Goal: Task Accomplishment & Management: Manage account settings

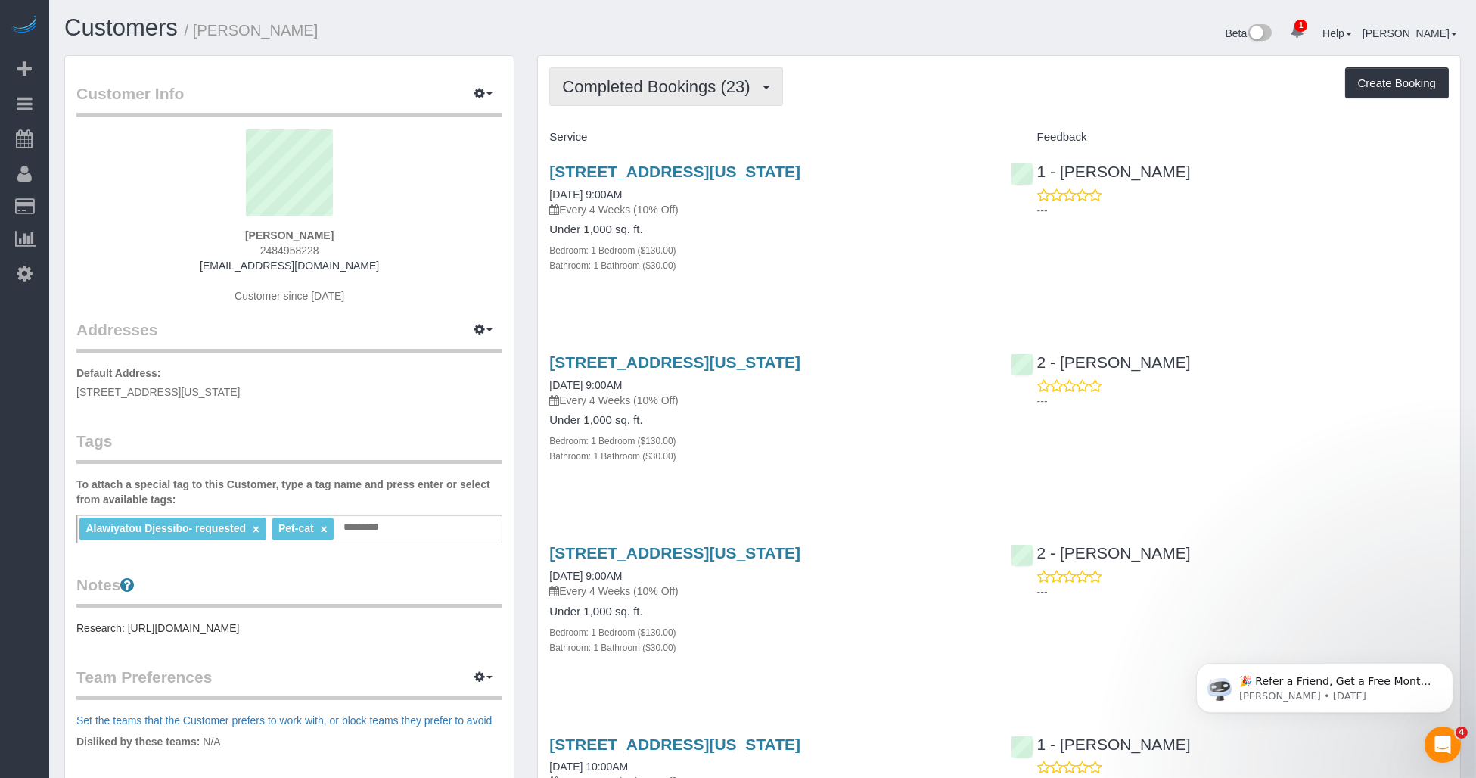
click at [634, 91] on span "Completed Bookings (23)" at bounding box center [659, 86] width 195 height 19
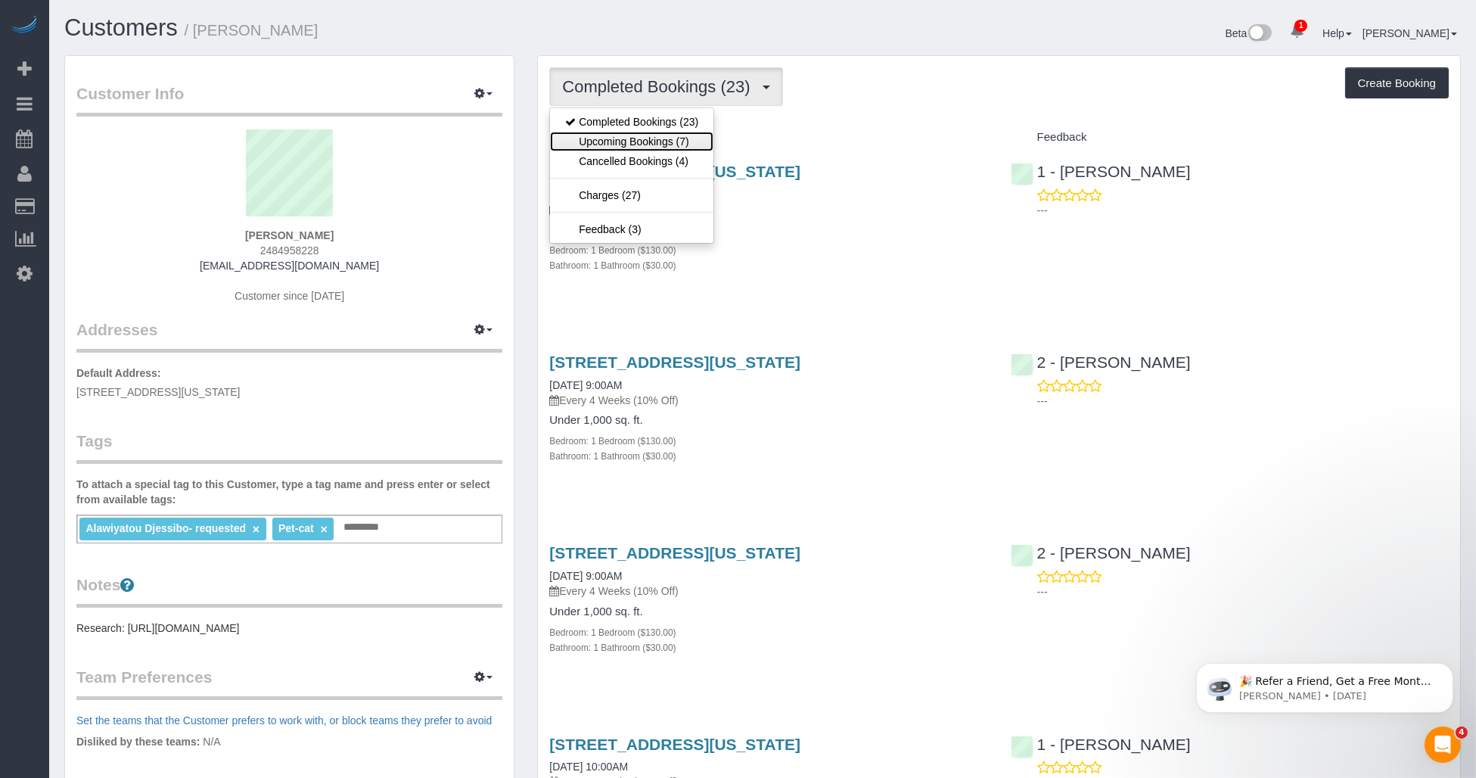
click at [619, 148] on link "Upcoming Bookings (7)" at bounding box center [631, 142] width 163 height 20
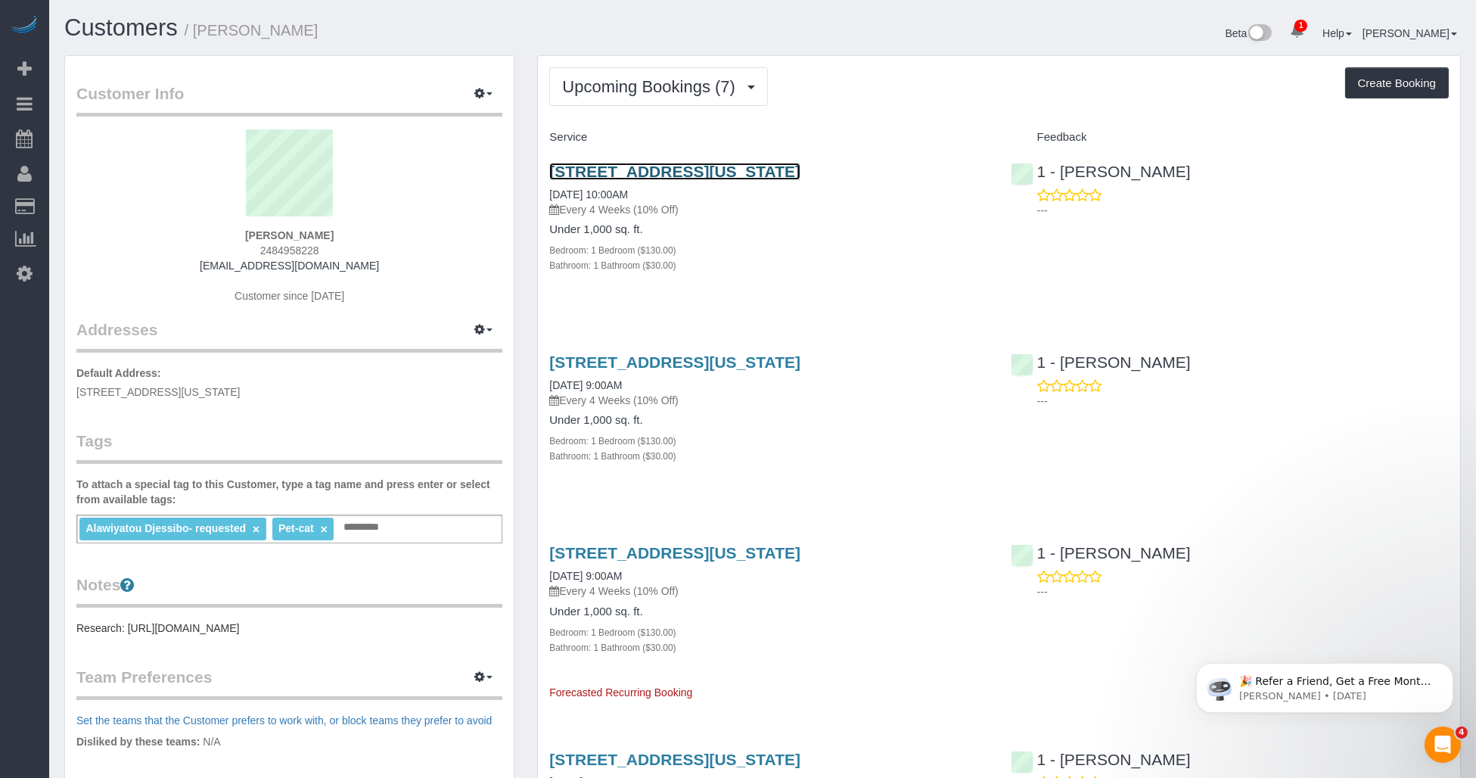
click at [719, 171] on link "776 Sixth Ave, 12c, New York, NY 10001" at bounding box center [674, 171] width 251 height 17
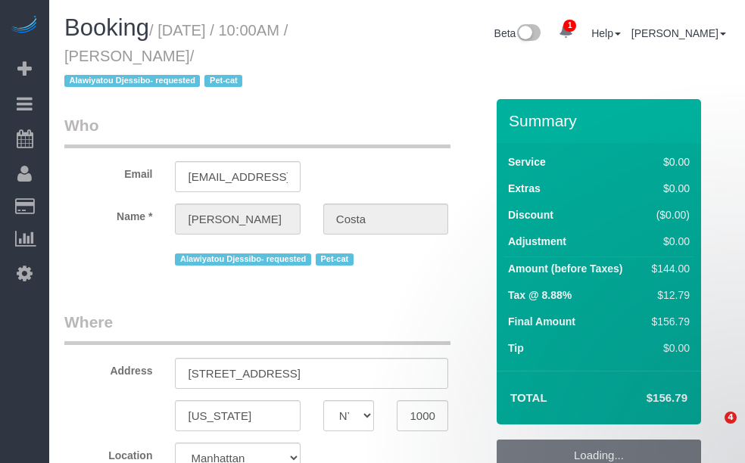
select select "NY"
select select "spot1"
select select "number:57"
select select "number:90"
select select "number:14"
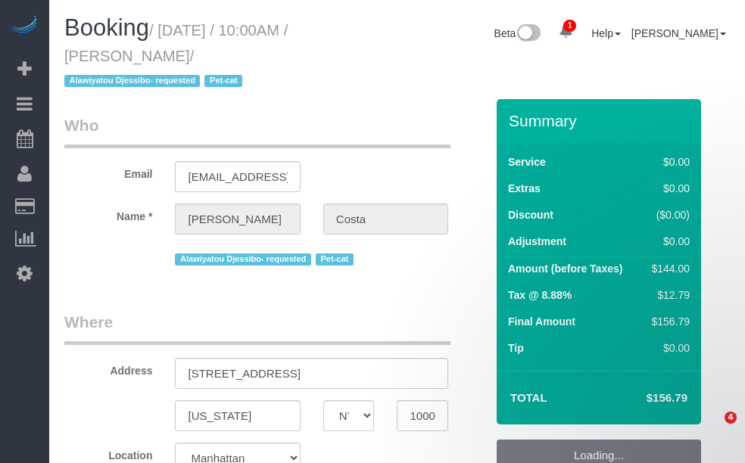
select select "number:5"
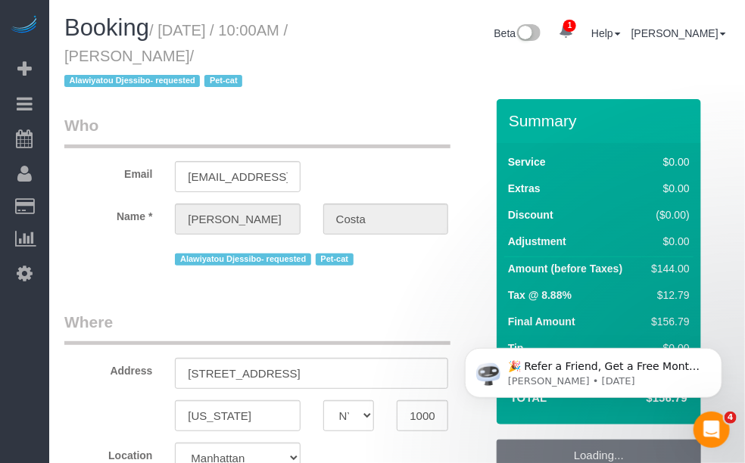
select select "1"
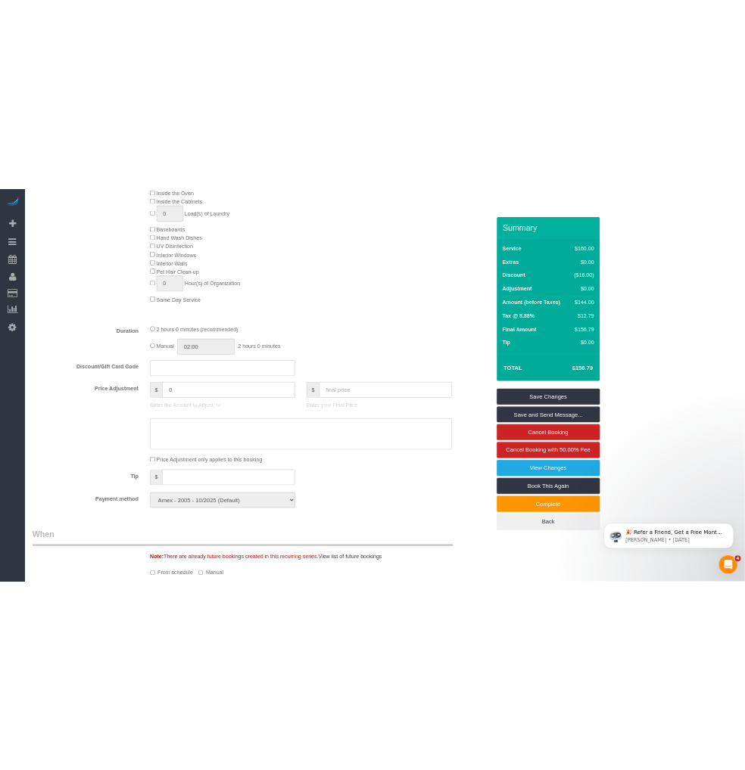
scroll to position [888, 0]
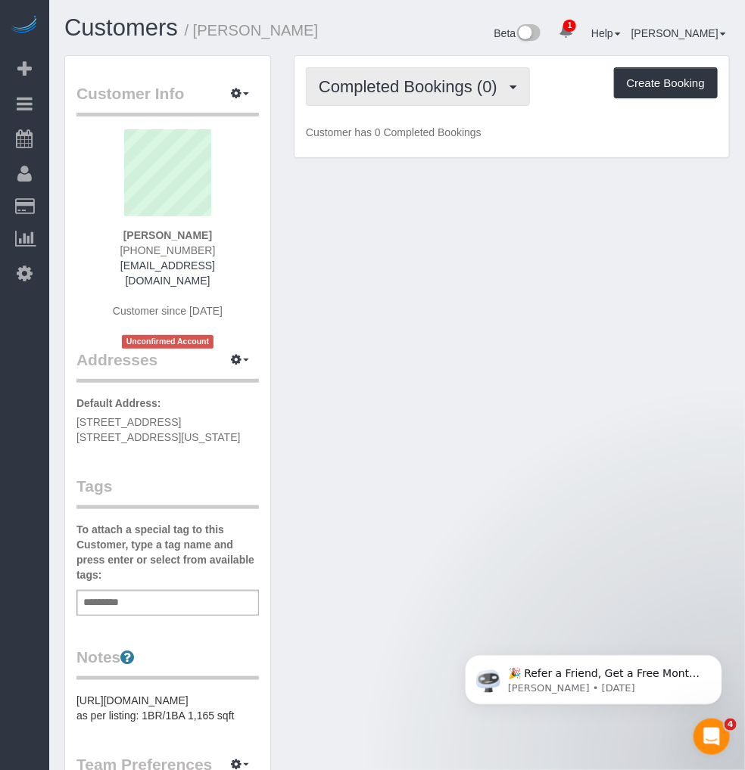
click at [419, 96] on button "Completed Bookings (0)" at bounding box center [418, 86] width 224 height 39
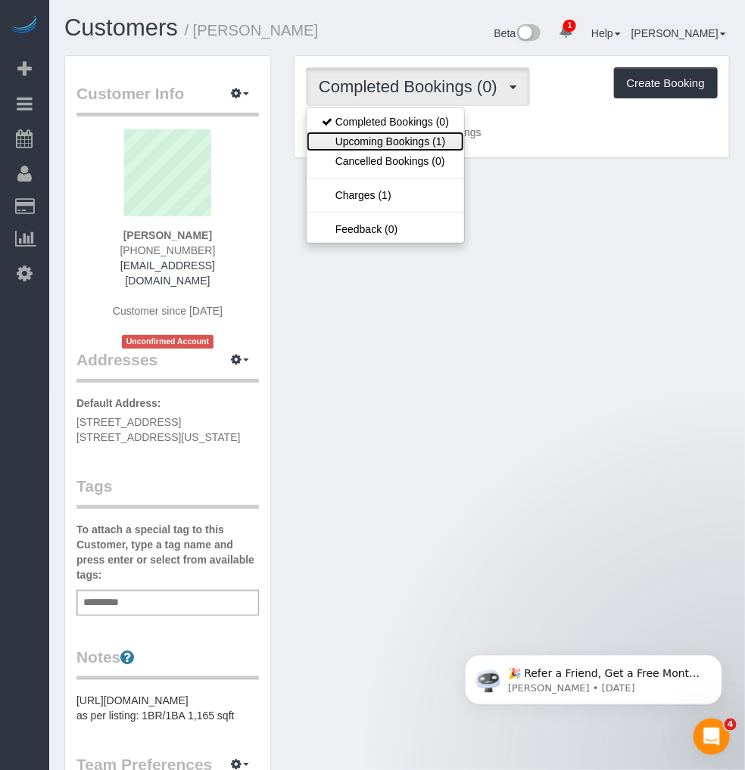
click at [405, 142] on link "Upcoming Bookings (1)" at bounding box center [384, 142] width 157 height 20
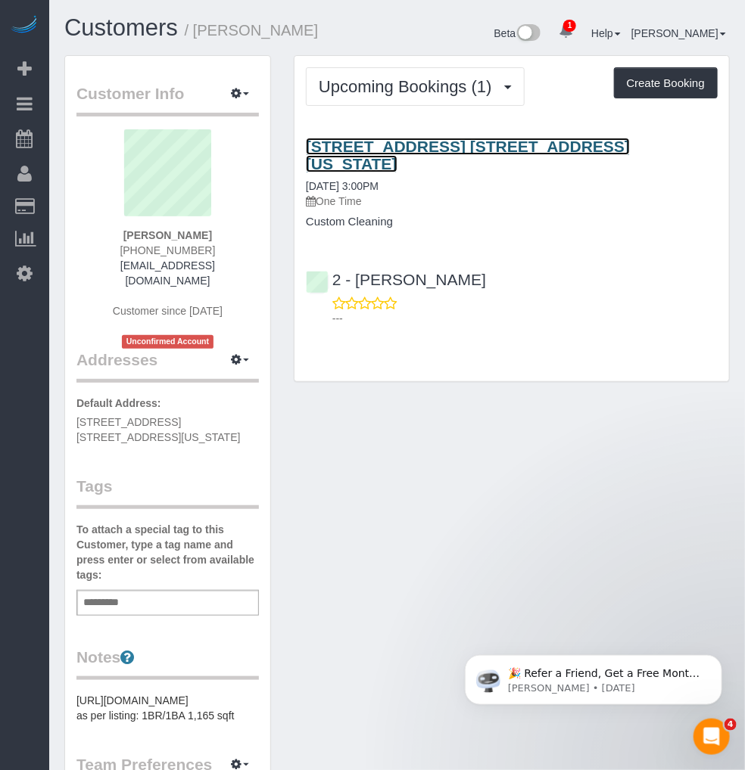
click at [422, 145] on link "340 West 57th Street, Apt. 2g, New York, NY 10019" at bounding box center [468, 155] width 324 height 35
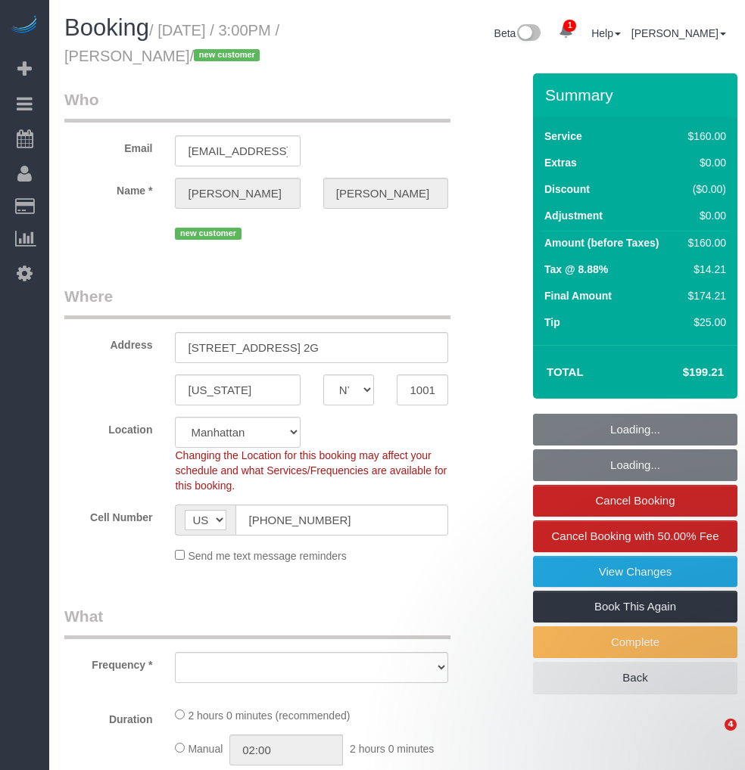
select select "NY"
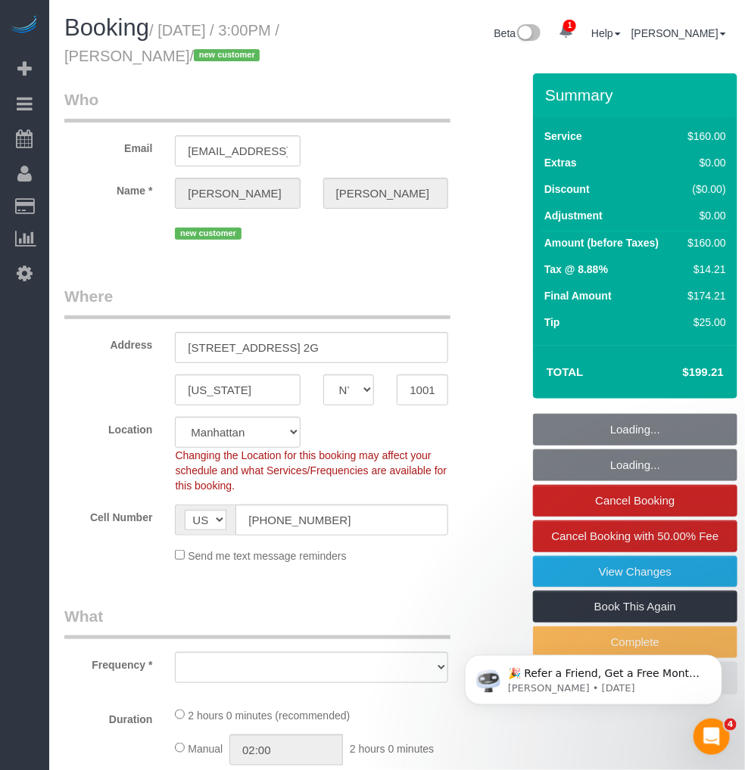
select select "string:stripe-pm_1RyLFm4VGloSiKo7346CKzHa"
select select "object:635"
select select "spot1"
select select "number:60"
select select "number:75"
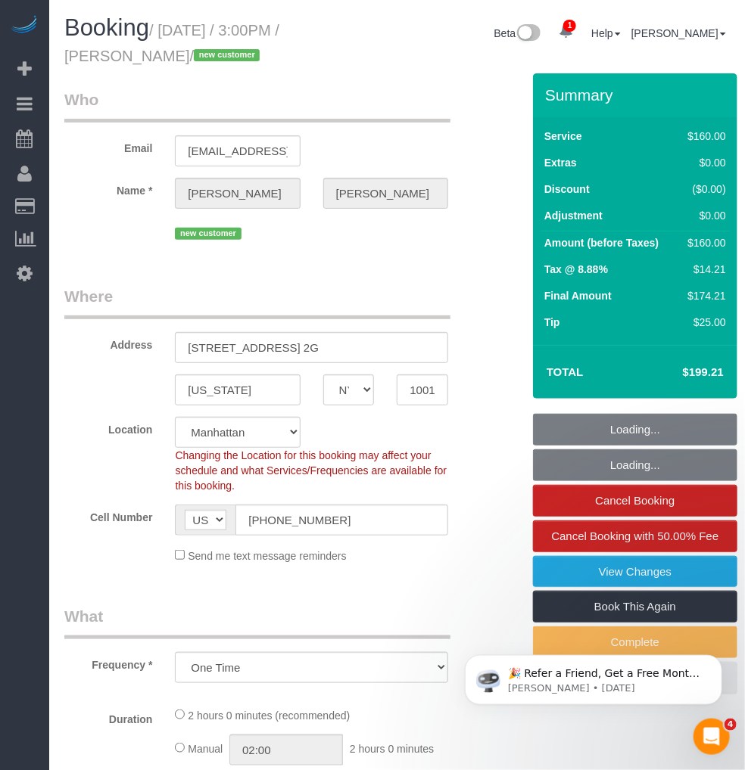
select select "number:15"
select select "number:7"
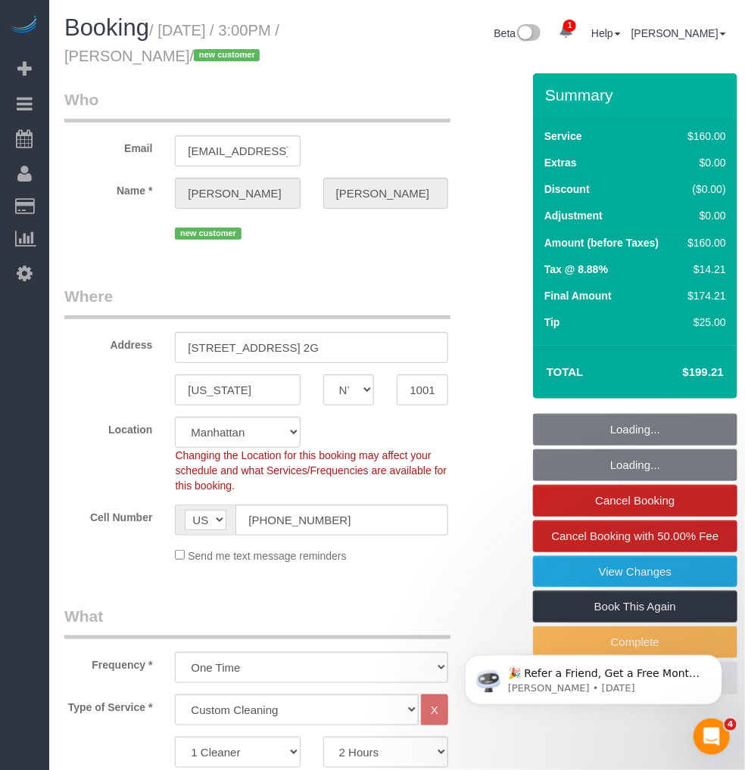
select select "object:1331"
drag, startPoint x: 165, startPoint y: 25, endPoint x: 164, endPoint y: 50, distance: 25.0
click at [164, 50] on small "/ [DATE] / 3:00PM / [PERSON_NAME] / new customer" at bounding box center [171, 43] width 215 height 42
copy small "[DATE] / 3:00PM / [PERSON_NAME]"
